Goal: Transaction & Acquisition: Purchase product/service

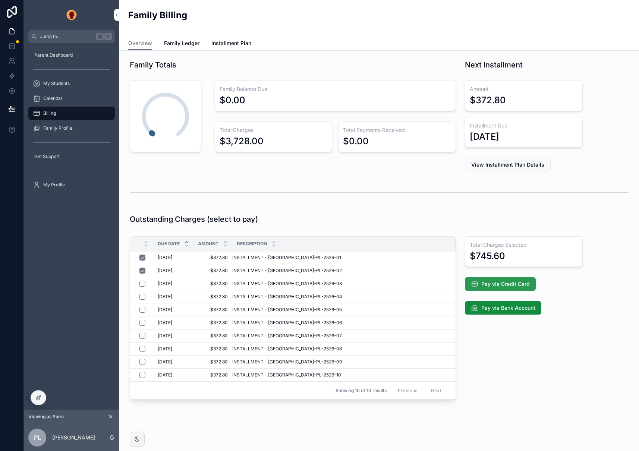
click at [482, 287] on span "Pay via Credit Card" at bounding box center [505, 283] width 48 height 7
